Goal: Subscribe to service/newsletter

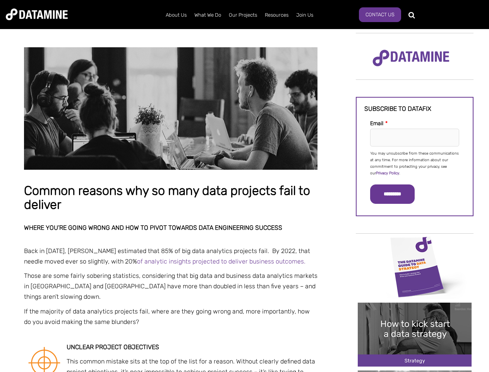
click at [415, 163] on p "You may unsubscribe from these communications at any time. For more information…" at bounding box center [414, 163] width 89 height 26
click at [397, 194] on input "*********" at bounding box center [392, 193] width 45 height 19
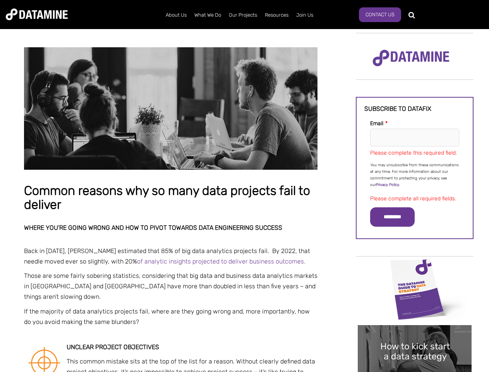
click at [415, 266] on img "Image grid with {{ image_count }} images." at bounding box center [415, 289] width 114 height 64
click at [415, 266] on div "✕" at bounding box center [244, 186] width 489 height 372
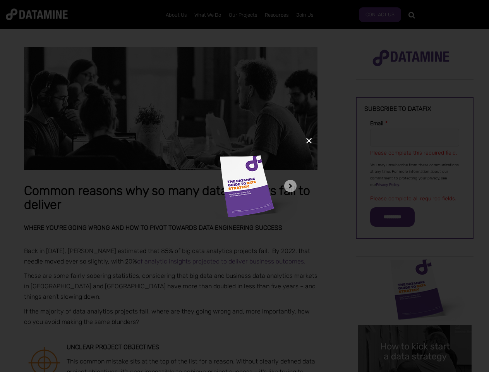
click at [415, 334] on div "✕" at bounding box center [244, 186] width 489 height 372
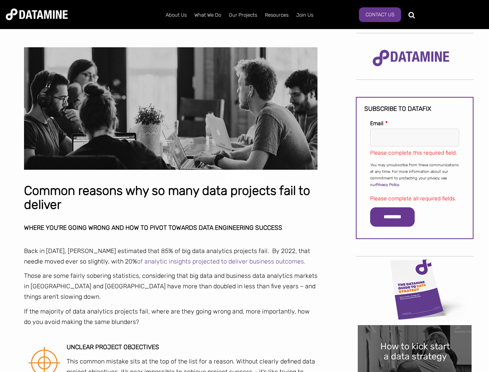
click at [415, 334] on img "Image grid with {{ image_count }} images." at bounding box center [415, 357] width 114 height 64
click at [415, 371] on div "✕" at bounding box center [244, 186] width 489 height 372
